Goal: Task Accomplishment & Management: Manage account settings

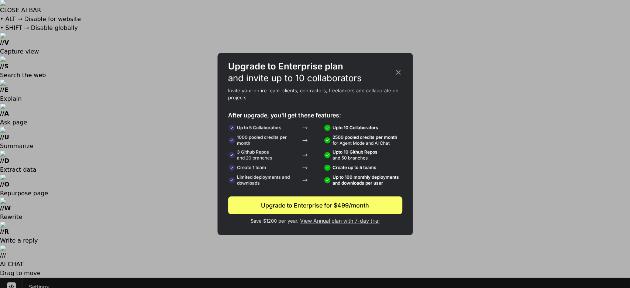
click at [396, 69] on icon at bounding box center [398, 72] width 8 height 8
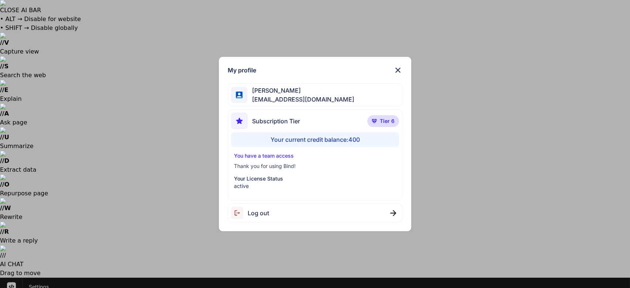
click at [281, 138] on div "Your current credit balance: 400" at bounding box center [315, 139] width 168 height 15
click at [399, 69] on img at bounding box center [397, 70] width 9 height 9
